Goal: Task Accomplishment & Management: Complete application form

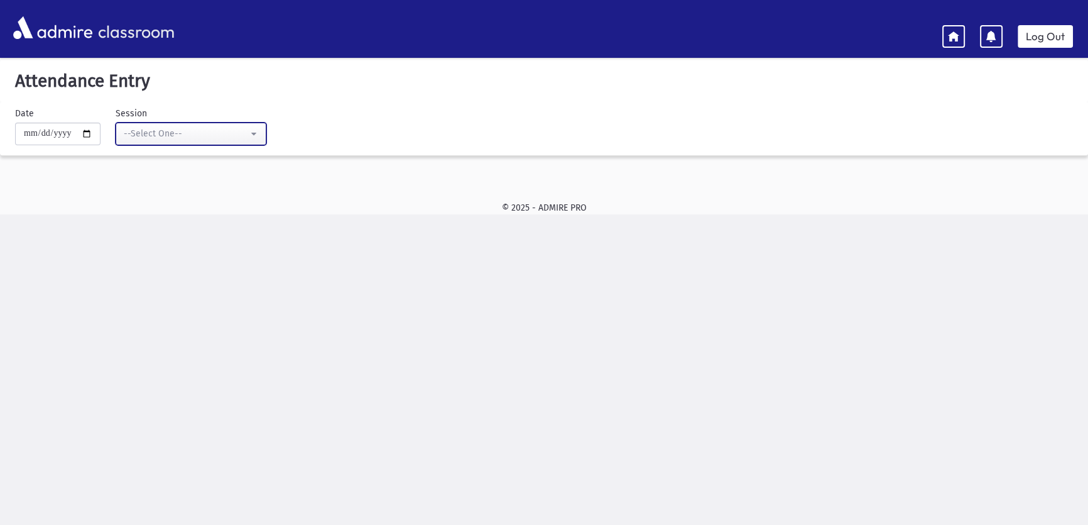
click at [248, 138] on div "--Select One--" at bounding box center [186, 133] width 124 height 13
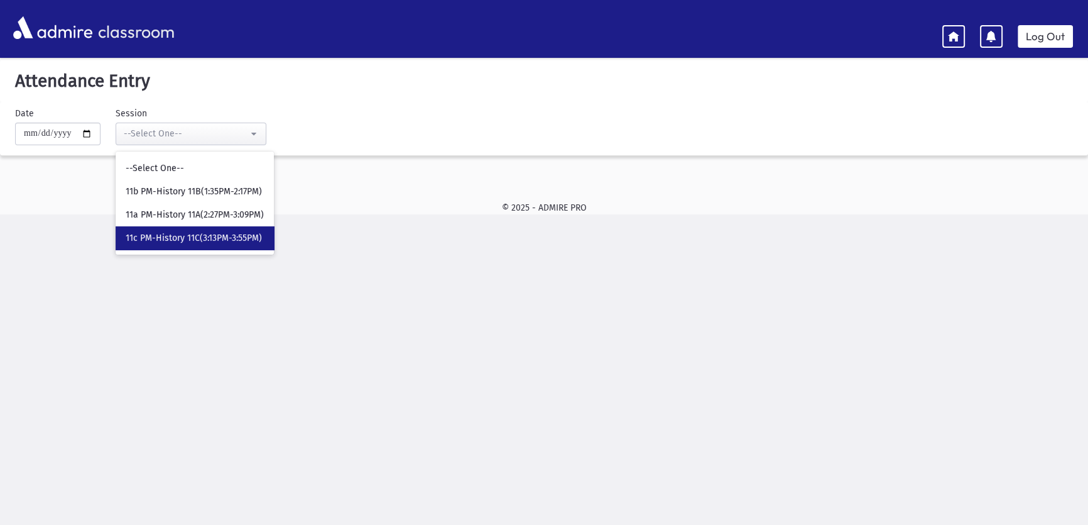
click at [237, 227] on link "11c PM-History 11C(3:13PM-3:55PM)" at bounding box center [195, 237] width 158 height 23
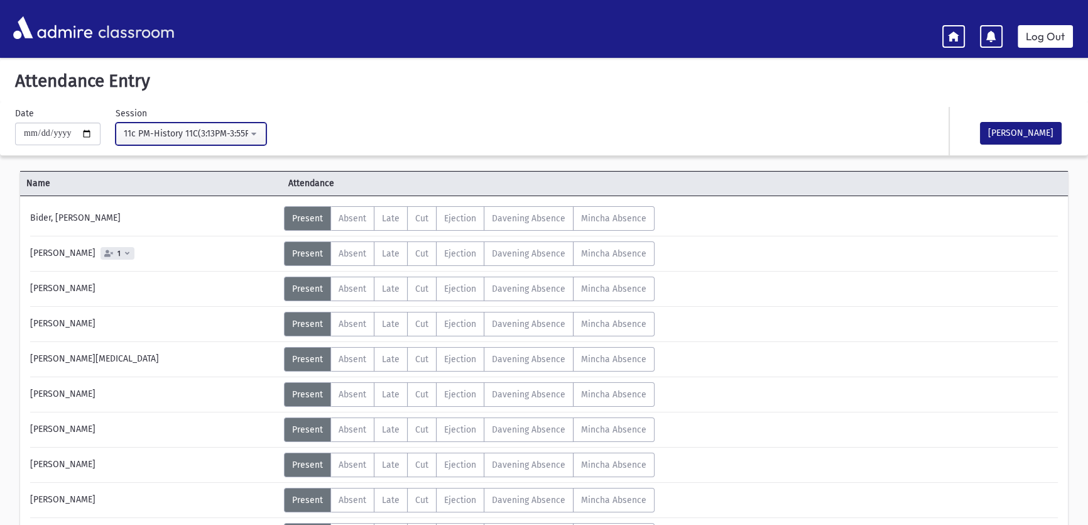
click at [248, 137] on div "11c PM-History 11C(3:13PM-3:55PM)" at bounding box center [186, 133] width 124 height 13
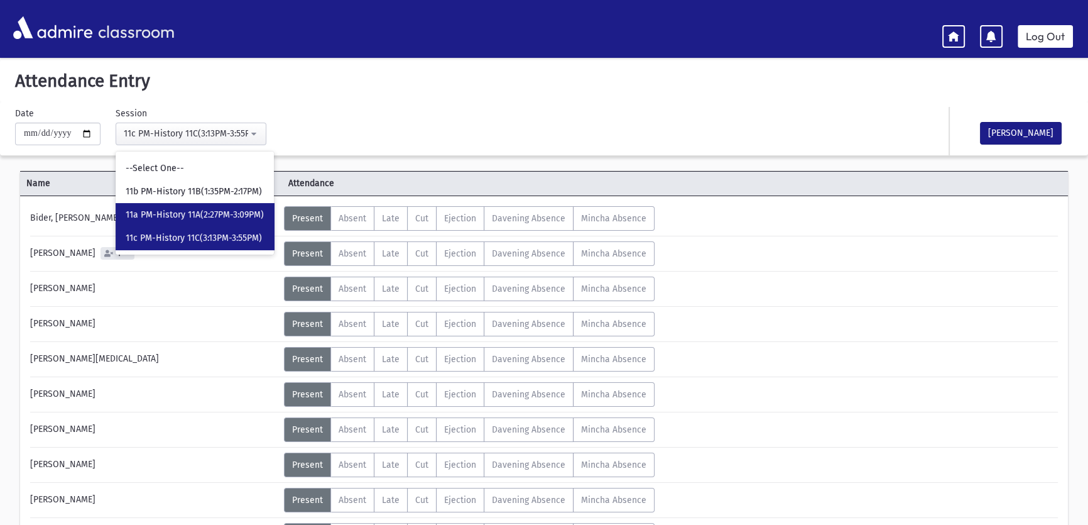
click at [234, 210] on span "11a PM-History 11A(2:27PM-3:09PM)" at bounding box center [195, 215] width 138 height 13
select select "****"
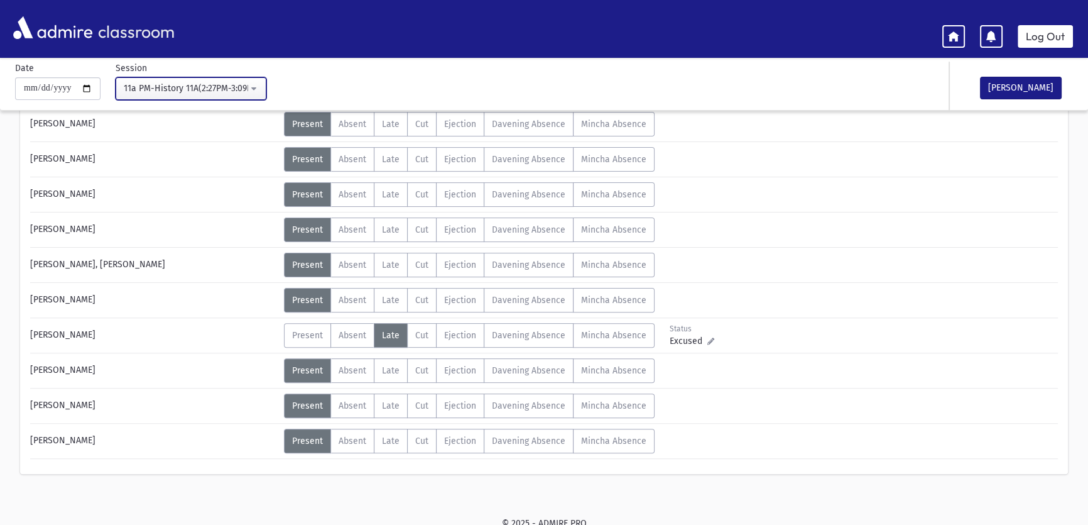
scroll to position [449, 0]
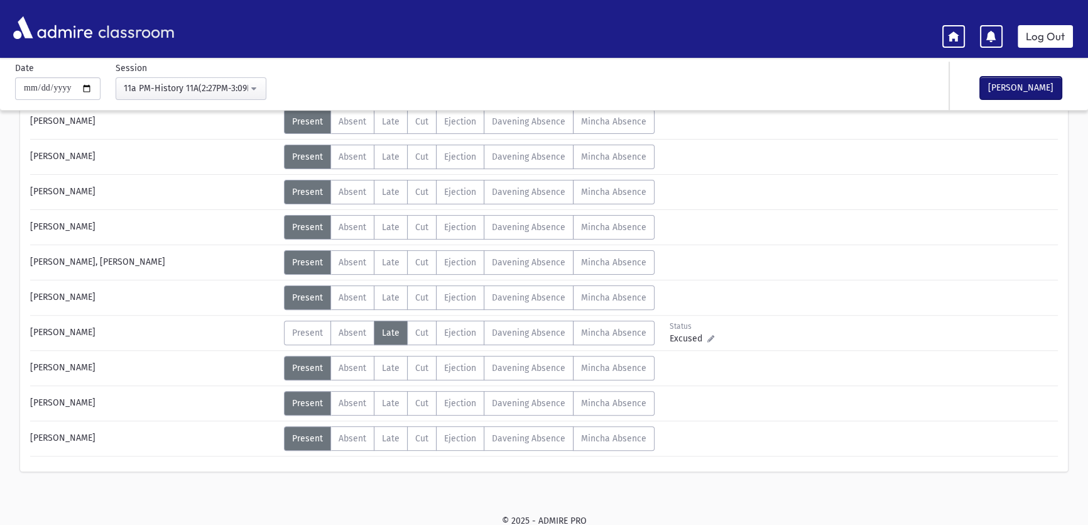
click at [1037, 90] on button "[PERSON_NAME]" at bounding box center [1021, 88] width 82 height 23
click at [1044, 33] on link "Log Out" at bounding box center [1045, 36] width 55 height 23
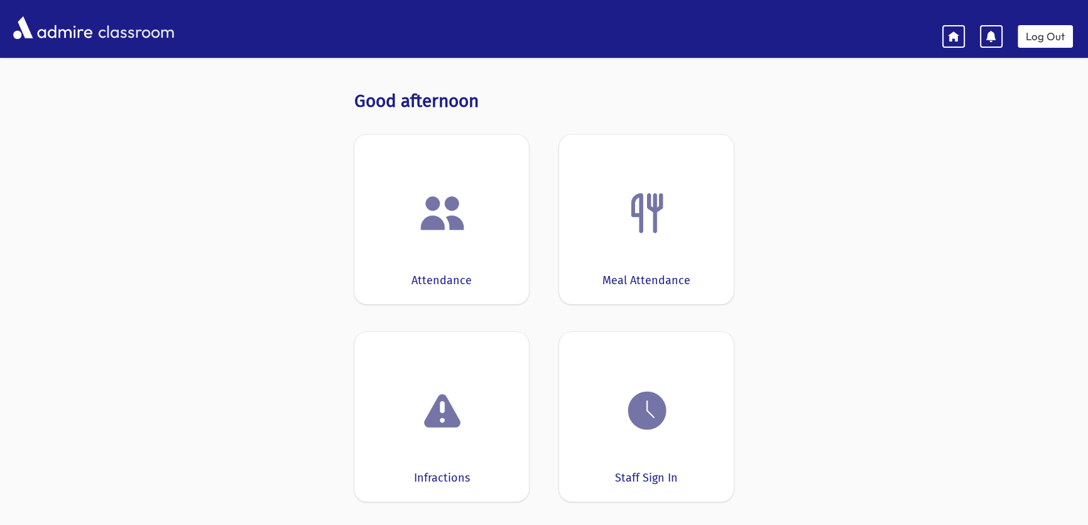
click at [479, 192] on div at bounding box center [442, 213] width 136 height 48
click at [0, 0] on div at bounding box center [0, 0] width 0 height 0
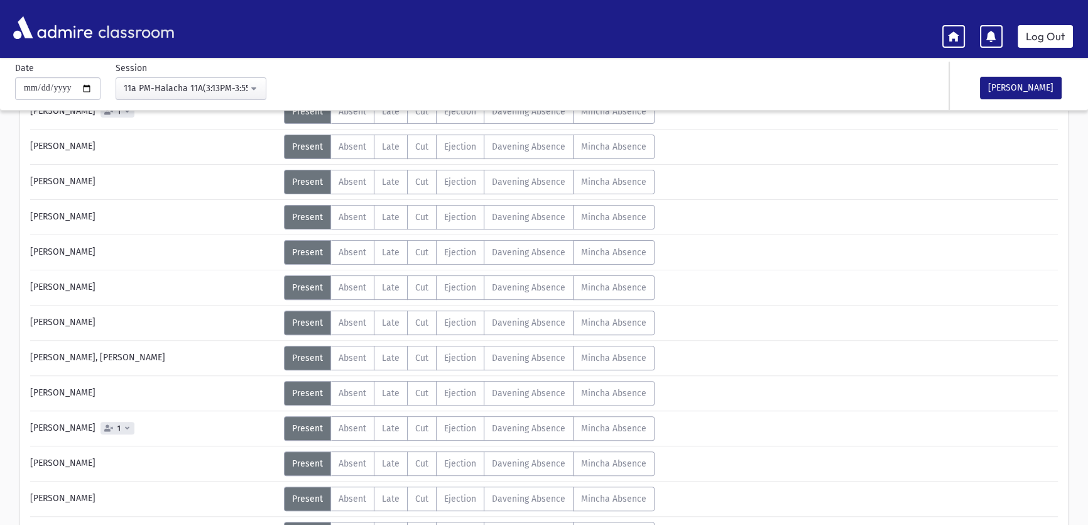
scroll to position [554, 0]
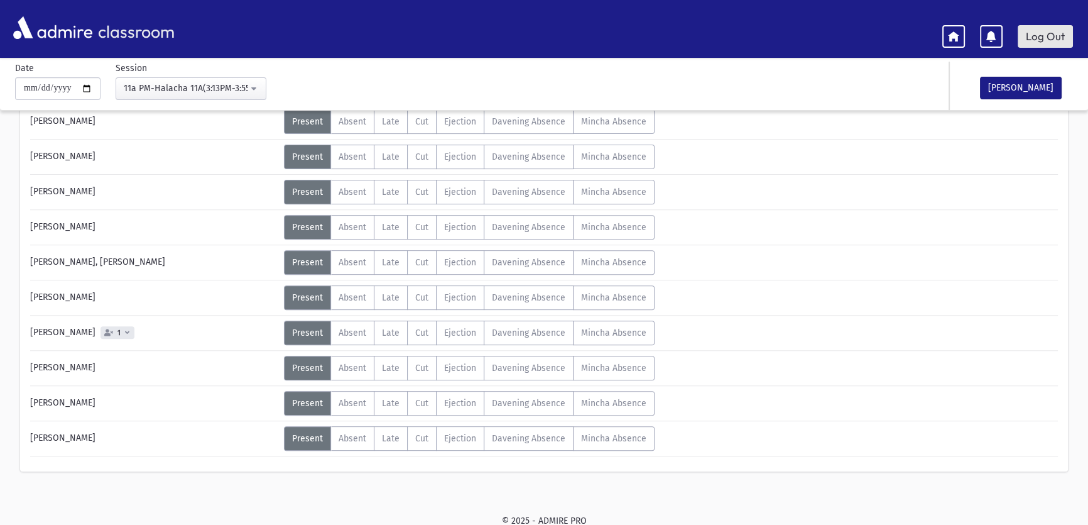
click at [1049, 37] on link "Log Out" at bounding box center [1045, 36] width 55 height 23
